Goal: Transaction & Acquisition: Purchase product/service

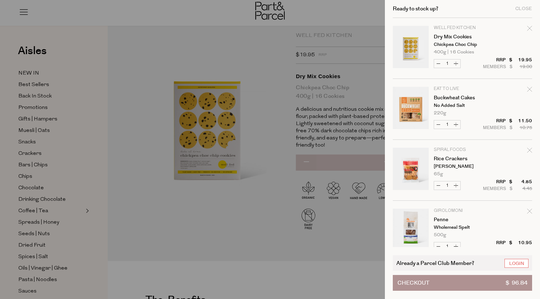
scroll to position [86, 0]
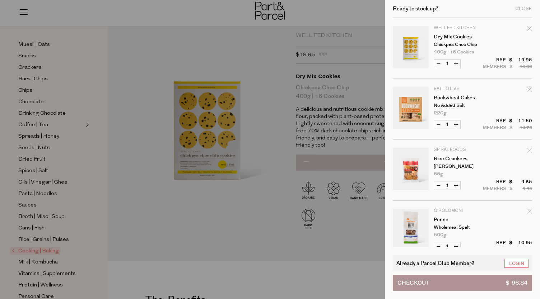
click at [66, 254] on div at bounding box center [270, 149] width 540 height 299
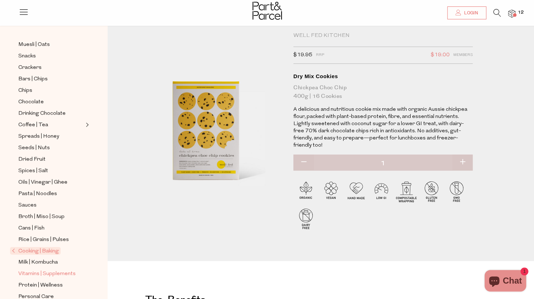
click at [48, 270] on span "Vitamins | Supplements" at bounding box center [46, 274] width 57 height 9
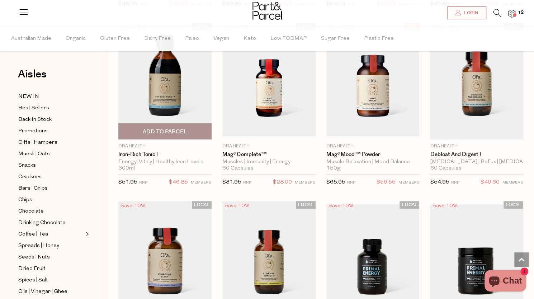
scroll to position [1767, 0]
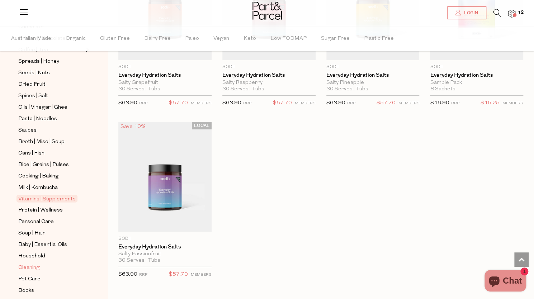
scroll to position [200, 0]
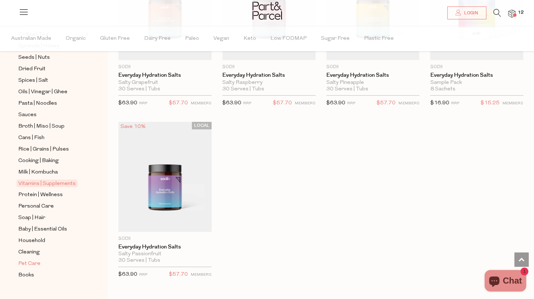
click at [36, 260] on span "Pet Care" at bounding box center [29, 264] width 22 height 9
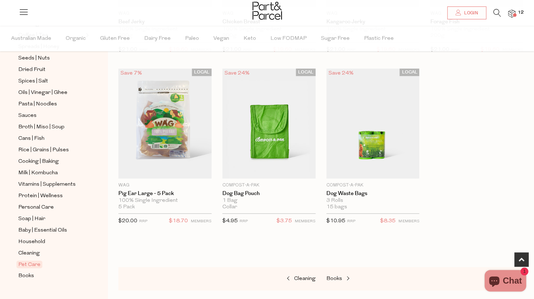
scroll to position [198, 0]
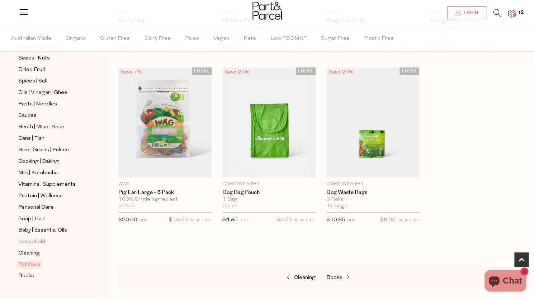
click at [36, 238] on span "Household" at bounding box center [31, 242] width 27 height 9
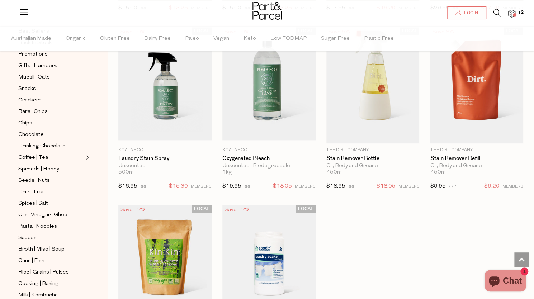
scroll to position [92, 0]
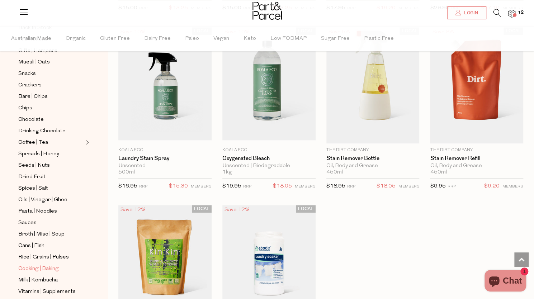
click at [46, 265] on span "Cooking | Baking" at bounding box center [38, 269] width 41 height 9
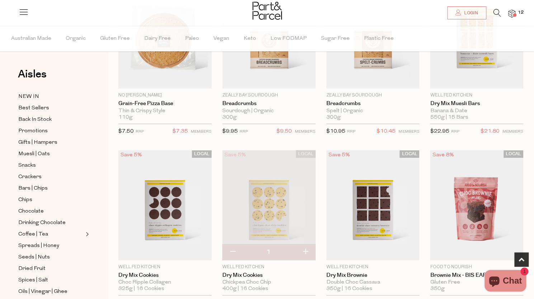
scroll to position [115, 0]
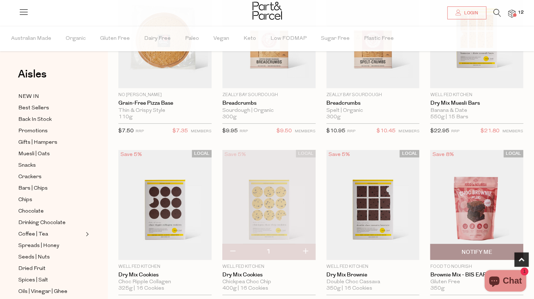
click at [462, 209] on img at bounding box center [476, 205] width 93 height 110
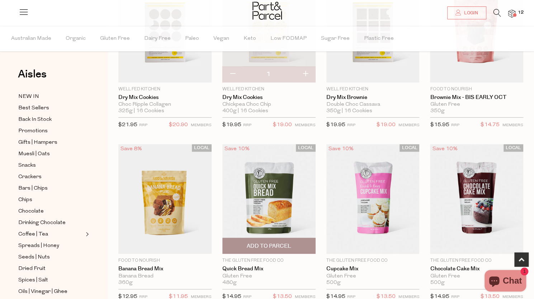
scroll to position [331, 0]
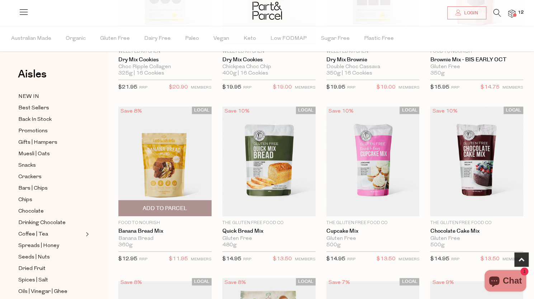
click at [149, 176] on img at bounding box center [164, 162] width 93 height 110
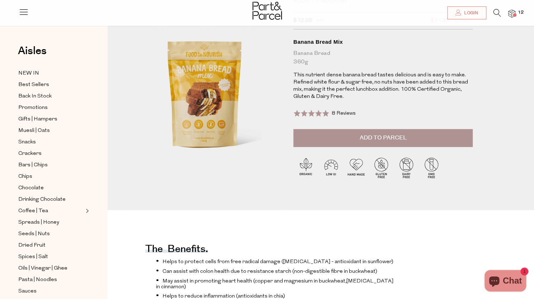
scroll to position [23, 0]
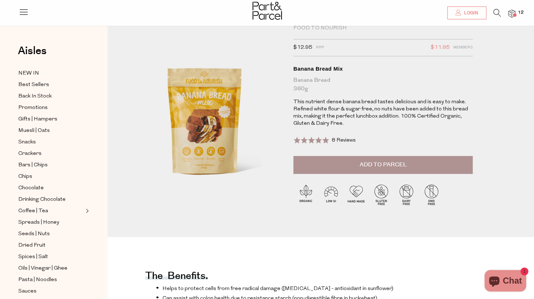
click at [320, 164] on button "Add to Parcel" at bounding box center [383, 165] width 179 height 18
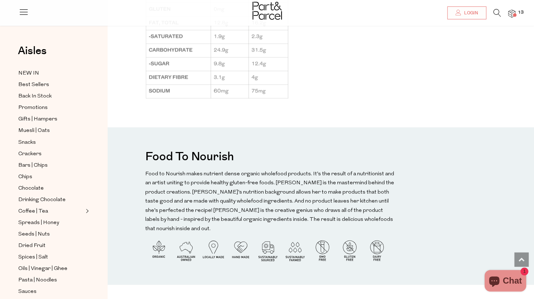
scroll to position [670, 0]
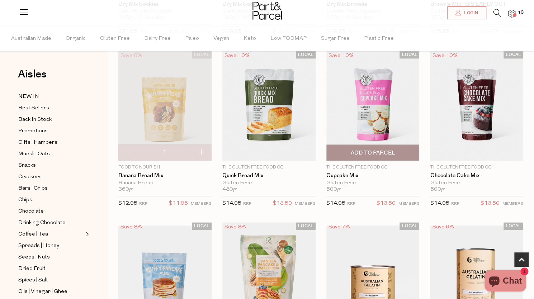
scroll to position [386, 0]
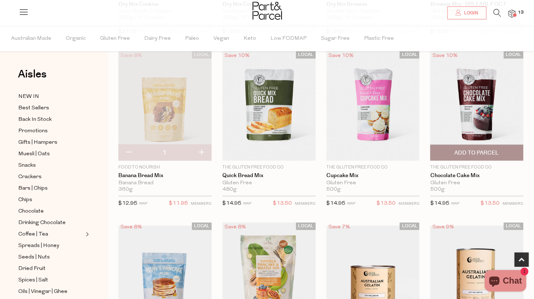
click at [476, 112] on img at bounding box center [476, 106] width 93 height 110
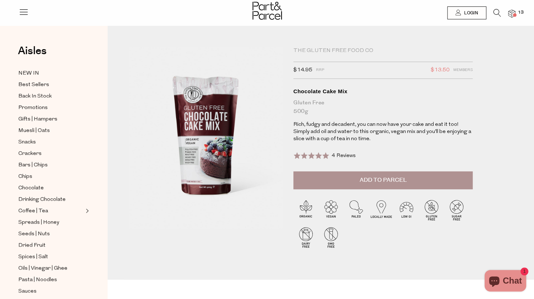
click at [383, 177] on span "Add to Parcel" at bounding box center [383, 180] width 47 height 8
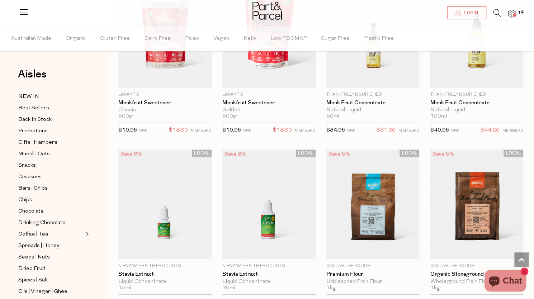
scroll to position [1840, 0]
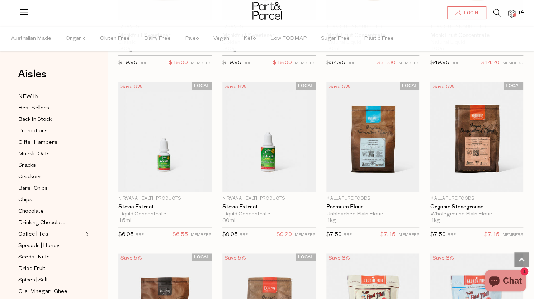
scroll to position [1907, 0]
click at [42, 230] on span "Coffee | Tea" at bounding box center [33, 234] width 30 height 9
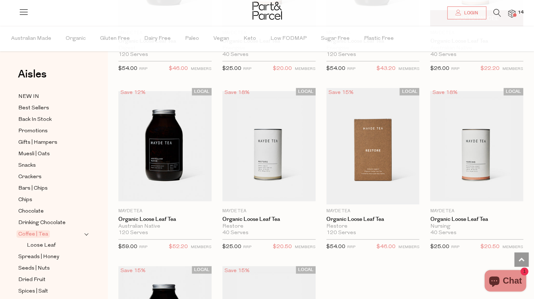
scroll to position [1910, 0]
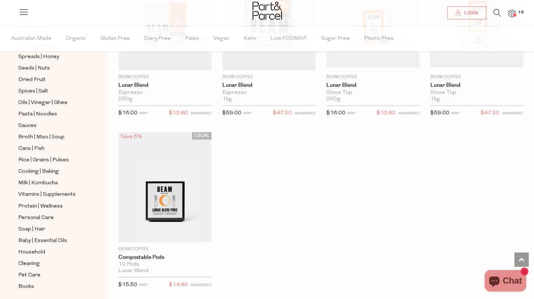
scroll to position [3800, 0]
click at [43, 133] on span "Broth | Miso | Soup" at bounding box center [41, 137] width 46 height 9
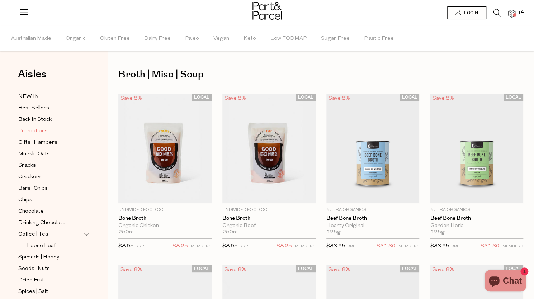
click at [37, 130] on span "Promotions" at bounding box center [32, 131] width 29 height 9
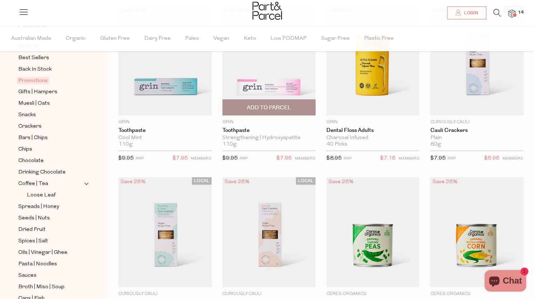
scroll to position [87, 0]
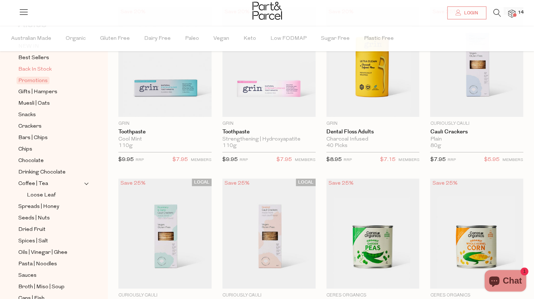
click at [37, 65] on span "Back In Stock" at bounding box center [34, 69] width 33 height 9
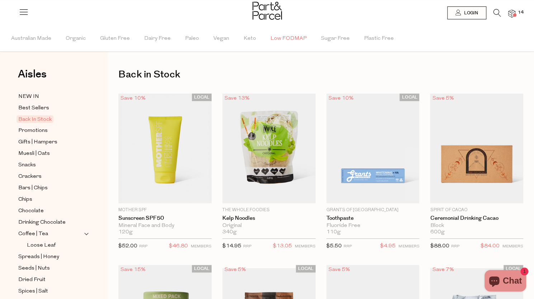
click at [290, 38] on span "Low FODMAP" at bounding box center [289, 38] width 36 height 25
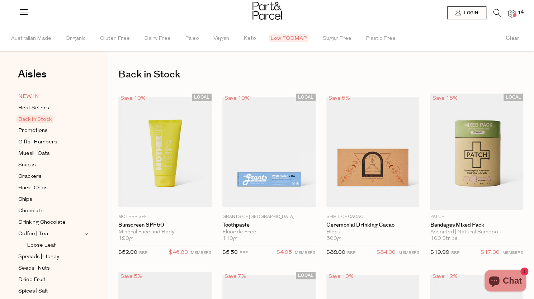
click at [34, 93] on span "NEW IN" at bounding box center [28, 97] width 21 height 9
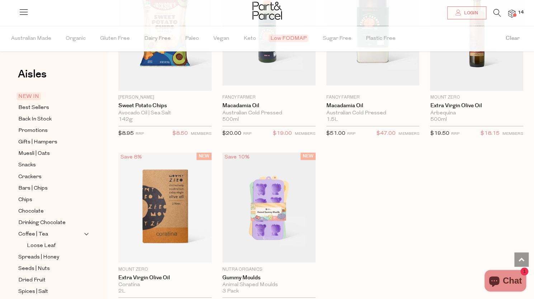
scroll to position [638, 0]
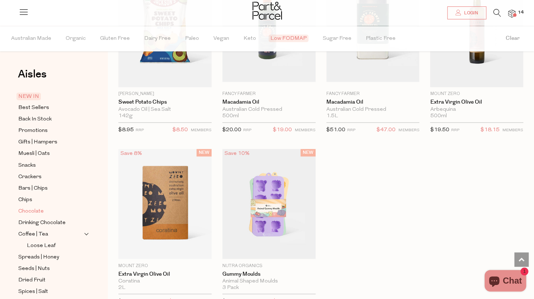
click at [38, 210] on span "Chocolate" at bounding box center [30, 211] width 25 height 9
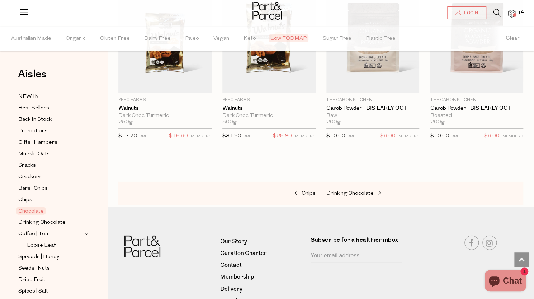
scroll to position [1161, 0]
click at [38, 185] on span "Bars | Chips" at bounding box center [32, 189] width 29 height 9
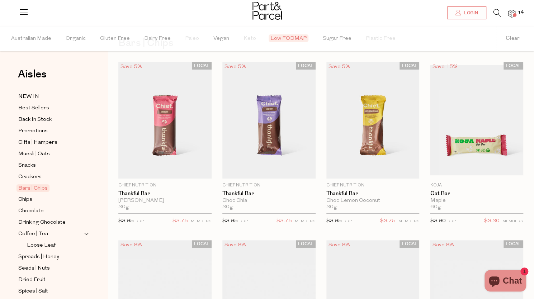
type input "2"
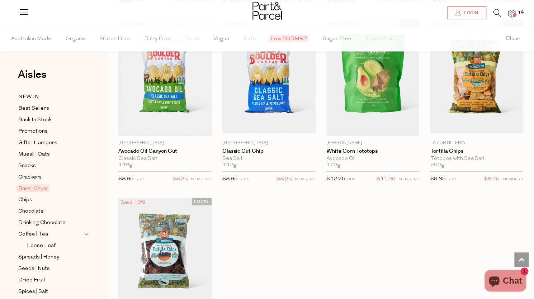
scroll to position [775, 0]
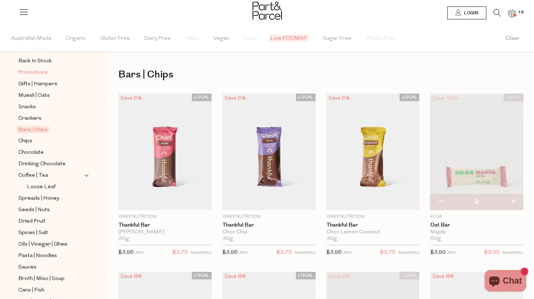
scroll to position [58, 0]
click at [18, 263] on div "Sauces" at bounding box center [55, 267] width 76 height 9
click at [27, 264] on span "Sauces" at bounding box center [27, 268] width 18 height 9
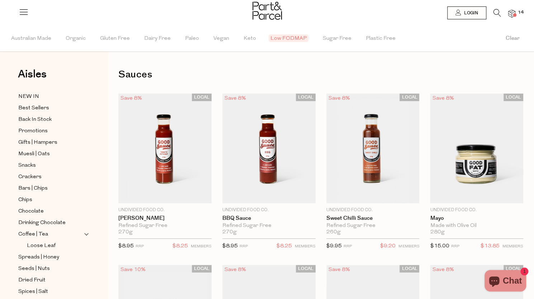
click at [519, 15] on div at bounding box center [267, 11] width 534 height 23
click at [516, 15] on span at bounding box center [515, 15] width 4 height 4
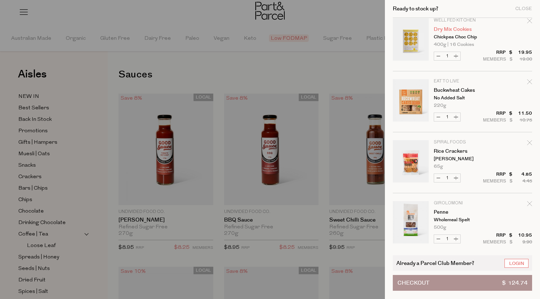
scroll to position [130, 0]
